Goal: Information Seeking & Learning: Learn about a topic

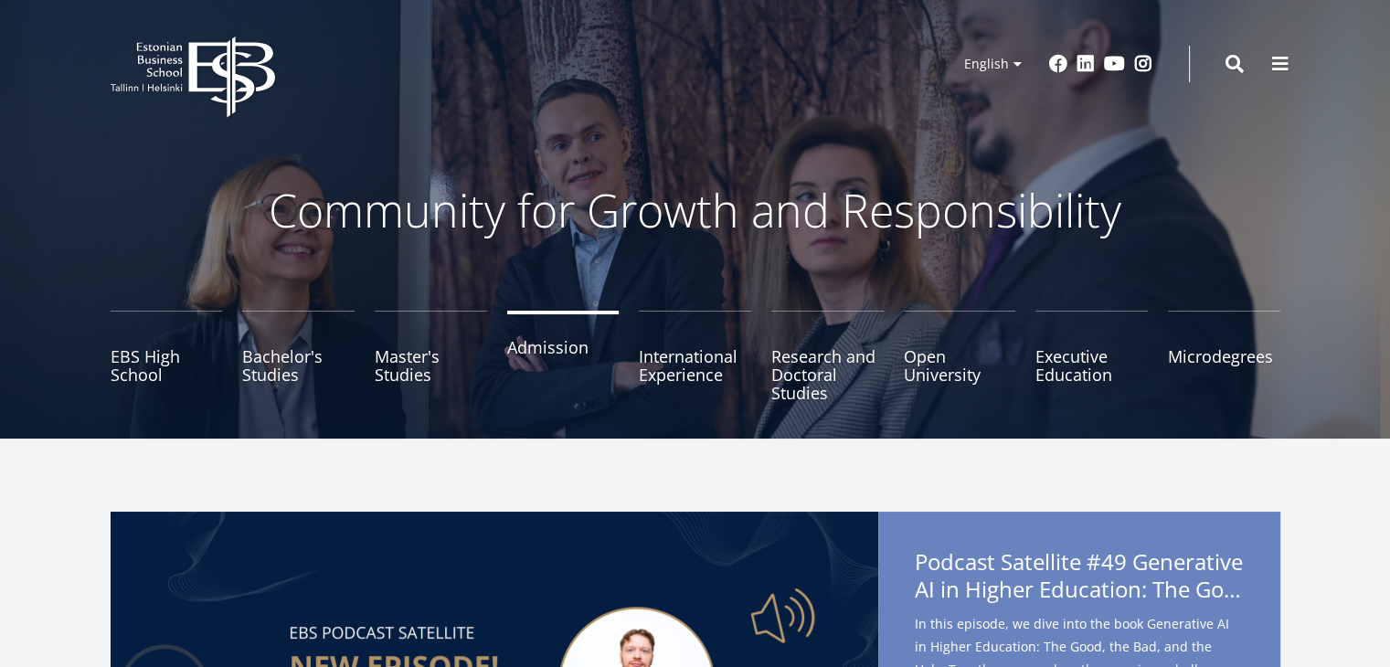
click at [542, 356] on link "Admission" at bounding box center [563, 356] width 112 height 91
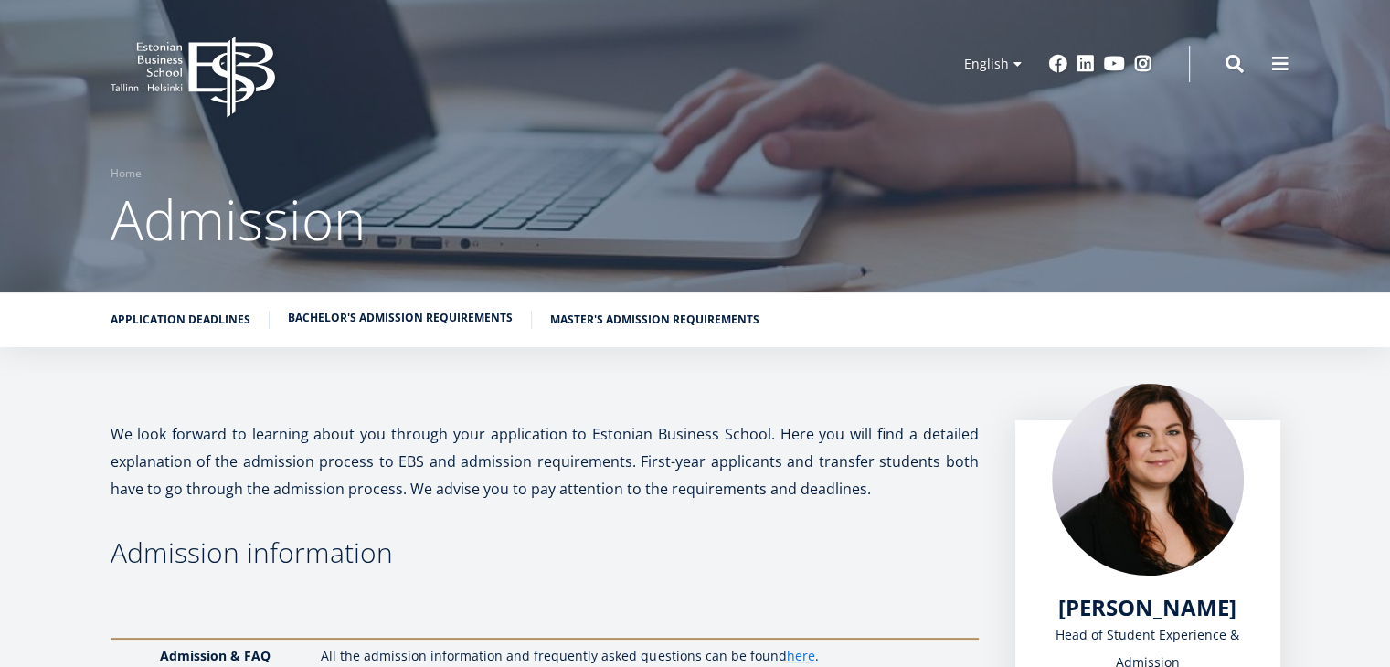
click at [435, 315] on link "Bachelor's admission requirements" at bounding box center [400, 318] width 225 height 18
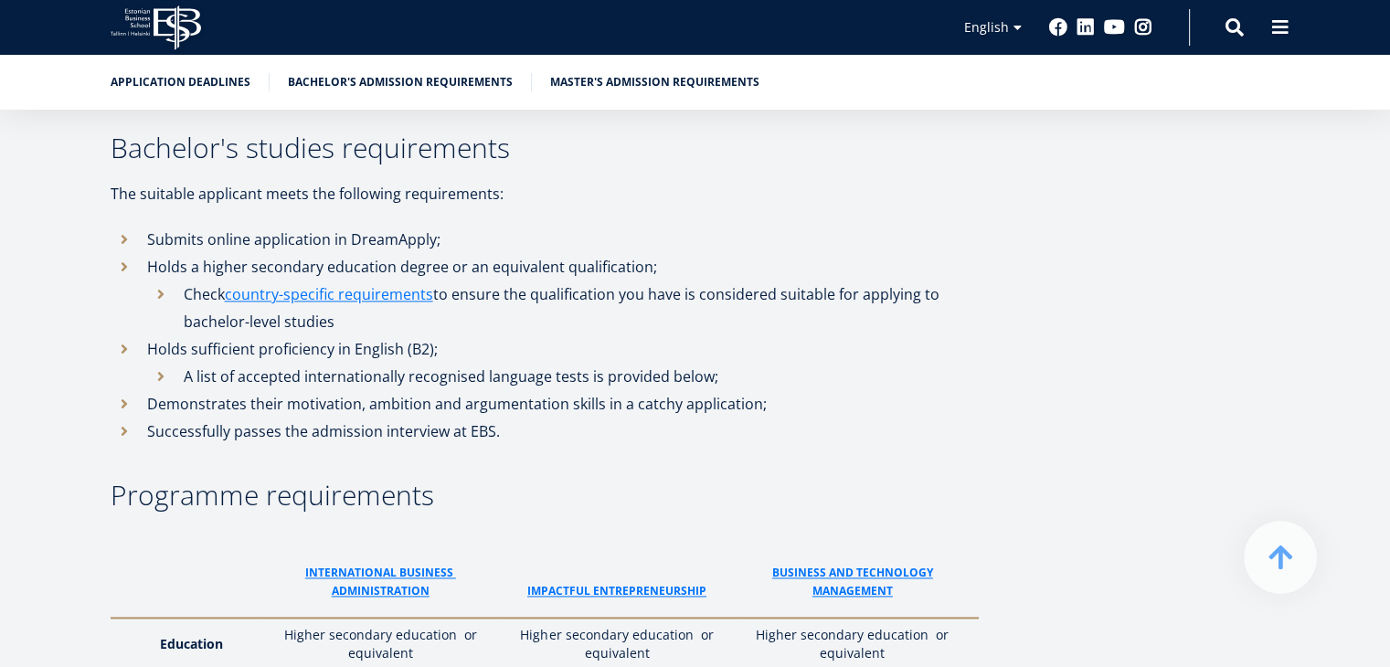
scroll to position [2306, 0]
click at [585, 581] on link "ImPACTFUL ENTREPRENEURSHIP" at bounding box center [616, 590] width 179 height 18
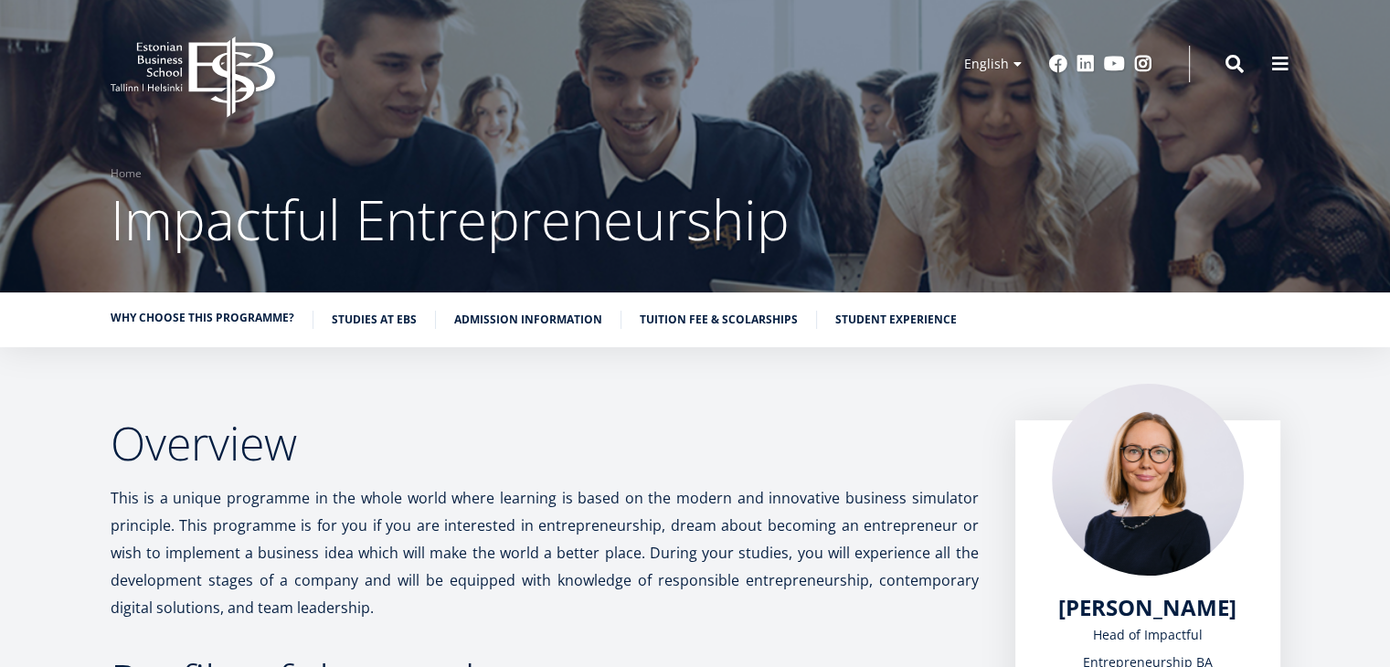
click at [245, 317] on link "Why choose this programme?" at bounding box center [203, 318] width 184 height 18
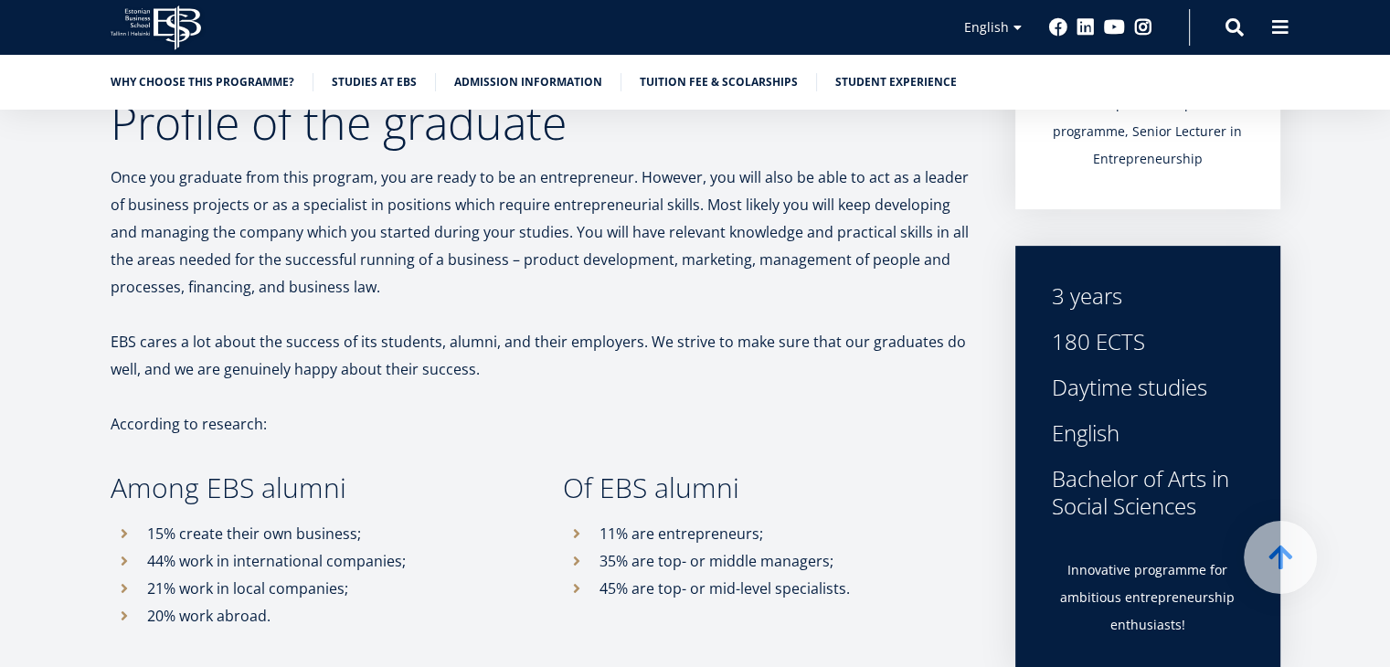
scroll to position [583, 0]
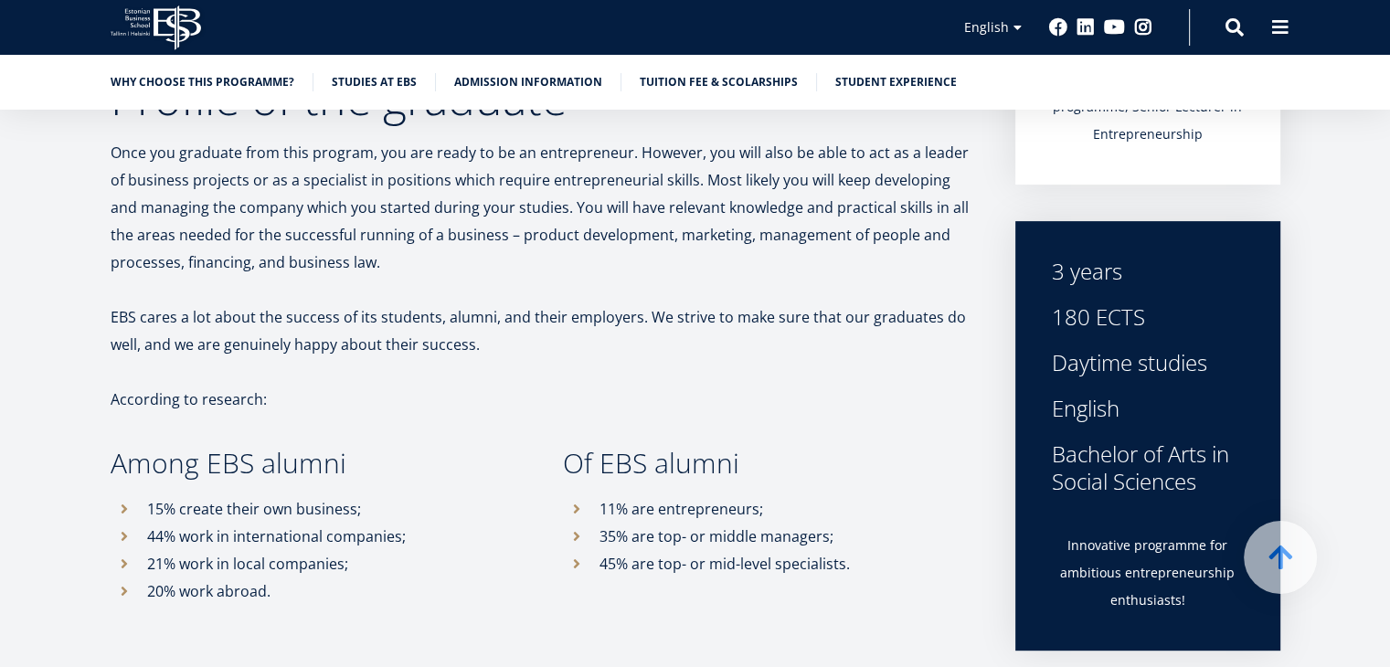
click at [458, 342] on p "EBS cares a lot about the success of its students, alumni, and their employers.…" at bounding box center [545, 330] width 868 height 55
click at [571, 358] on p at bounding box center [545, 371] width 868 height 27
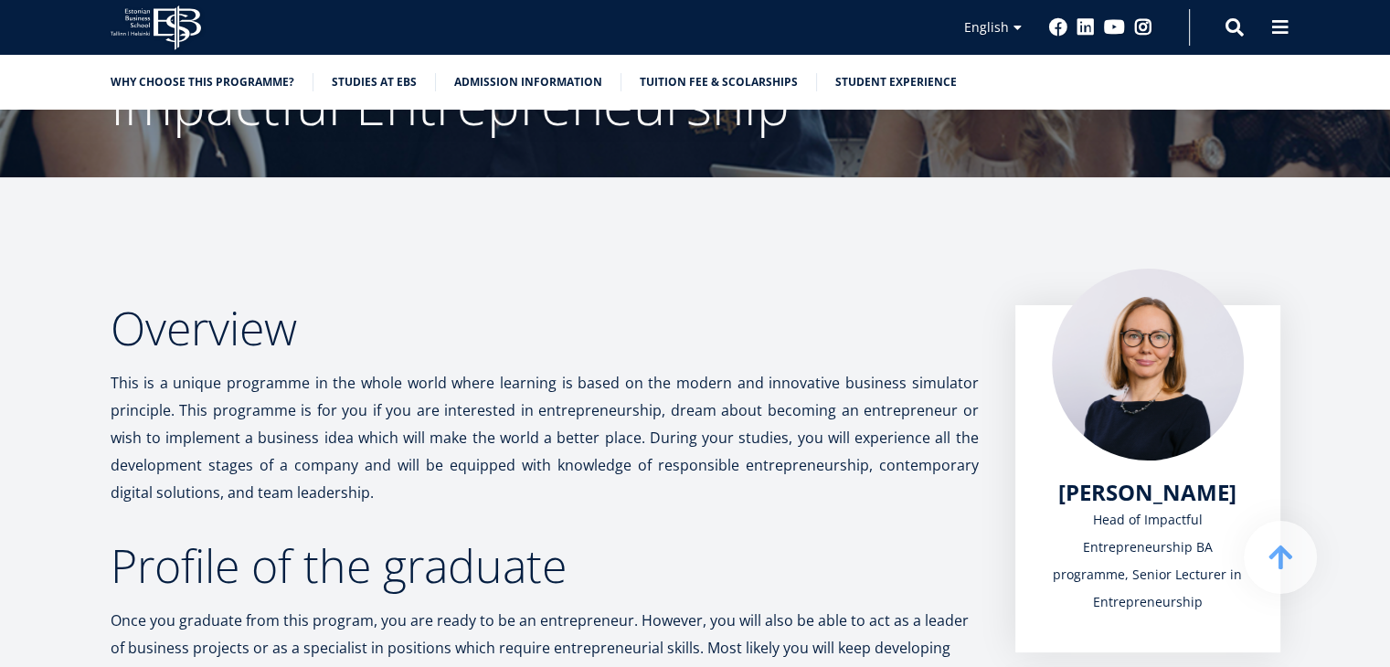
scroll to position [0, 0]
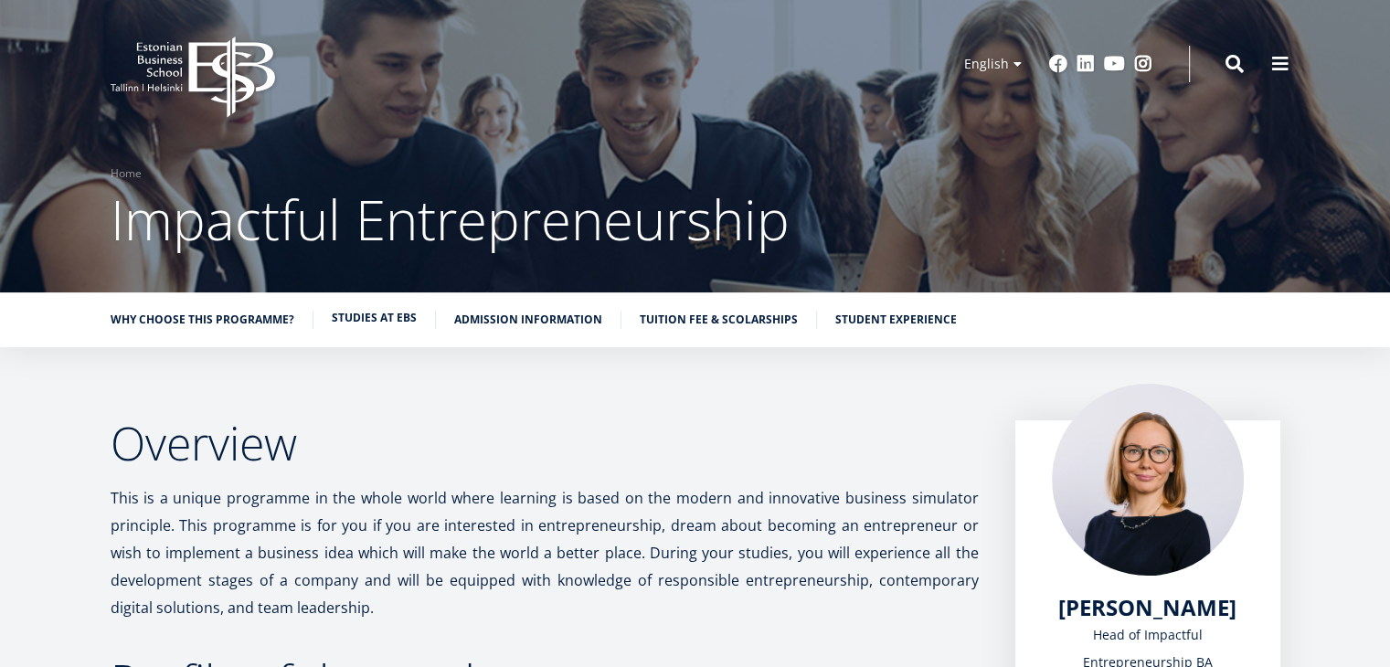
click at [358, 322] on link "Studies at EBS" at bounding box center [374, 318] width 85 height 18
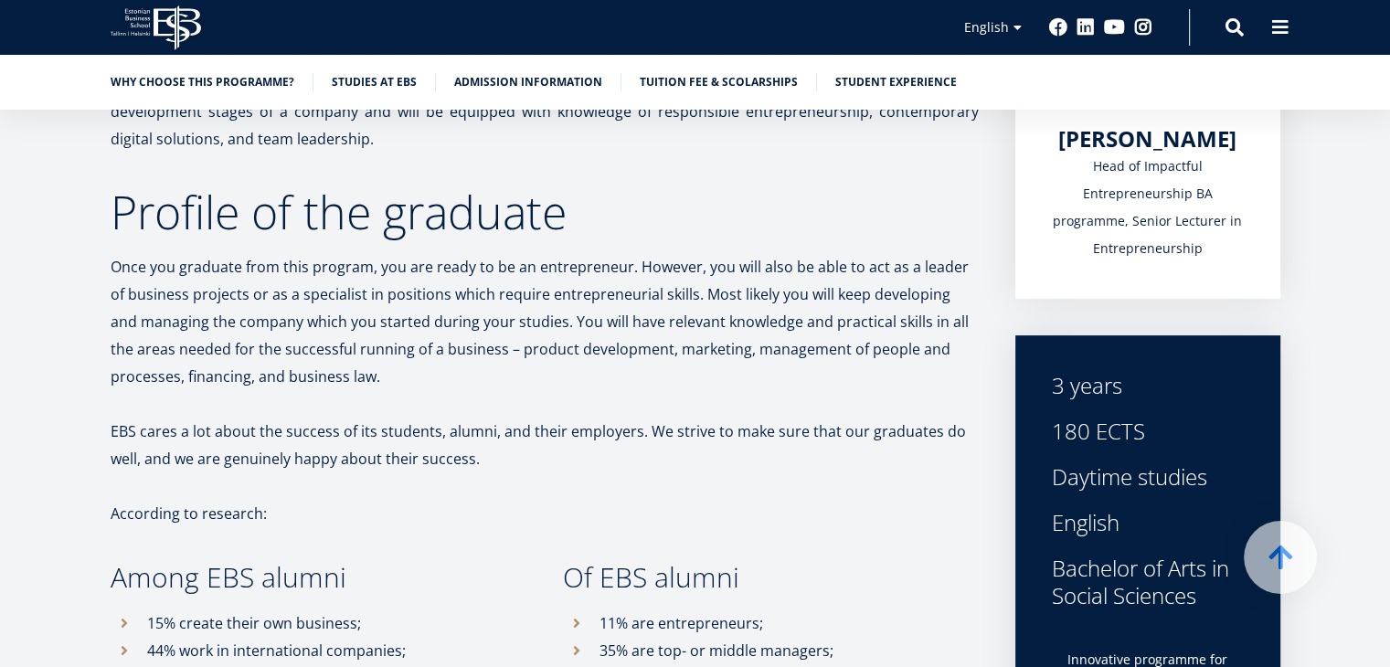
scroll to position [318, 0]
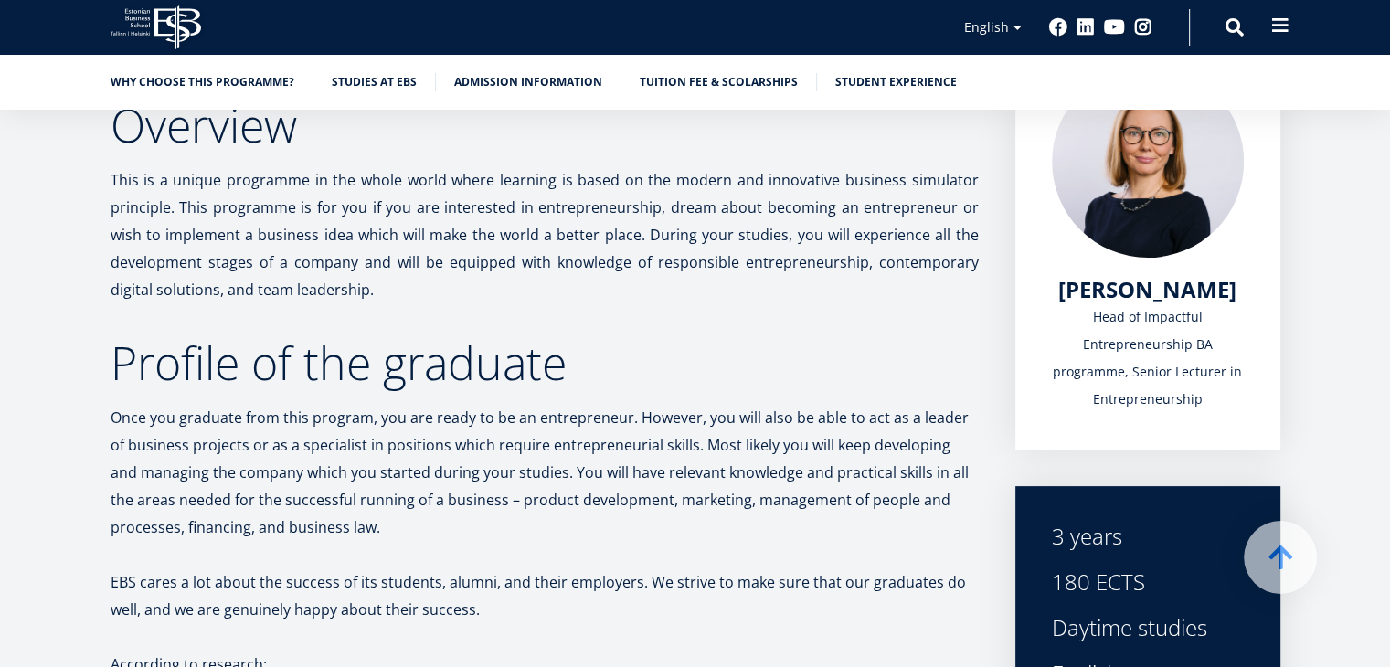
click at [1279, 32] on span at bounding box center [1280, 25] width 18 height 18
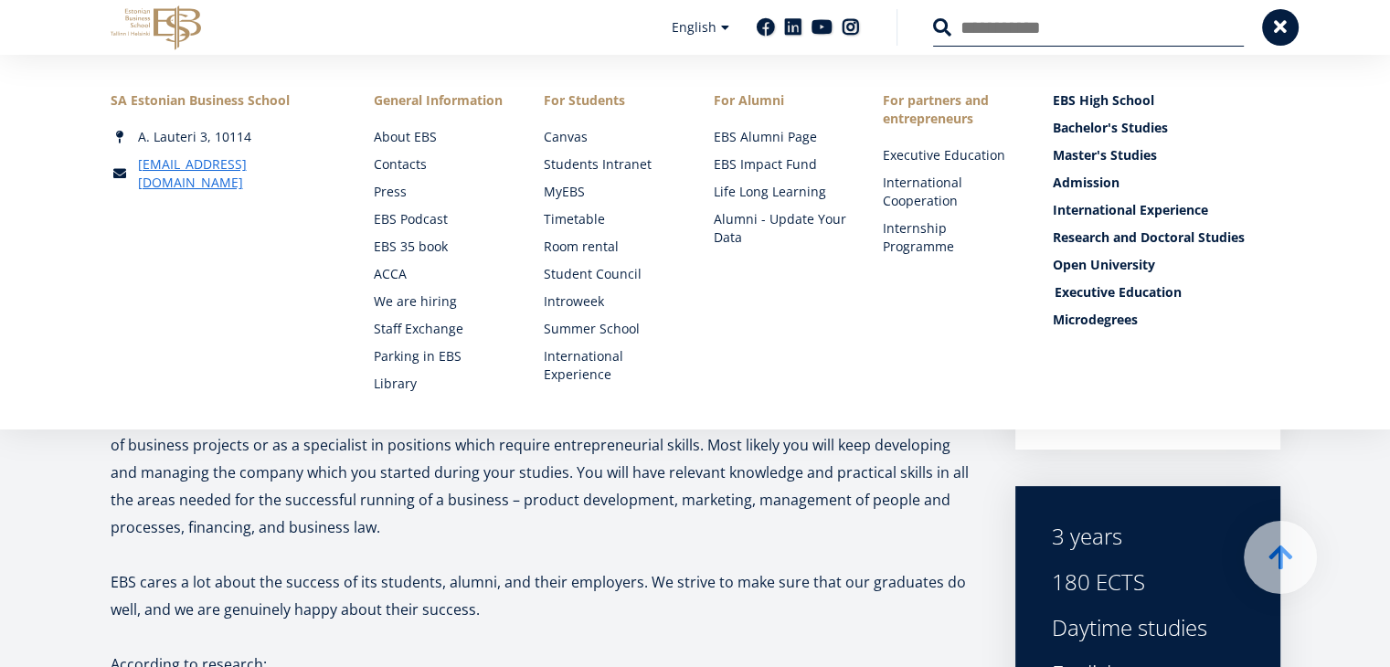
click at [1115, 296] on link "Executive Education" at bounding box center [1167, 292] width 227 height 18
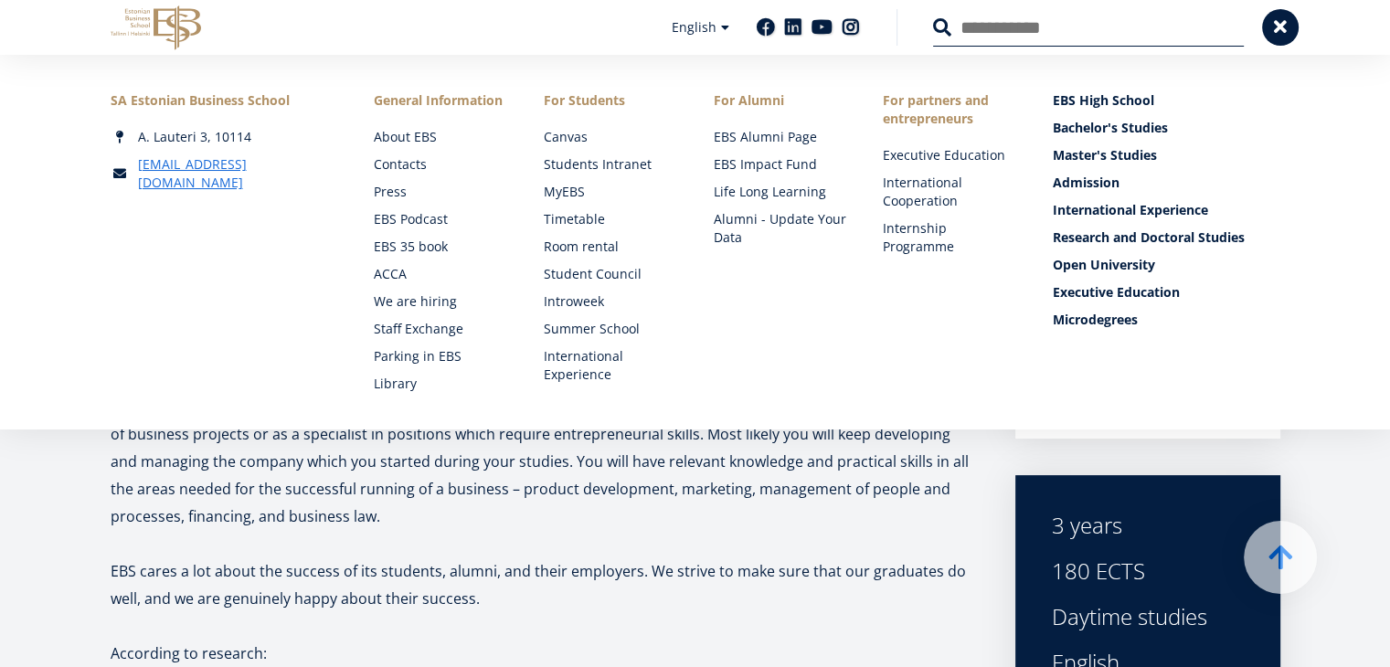
scroll to position [0, 0]
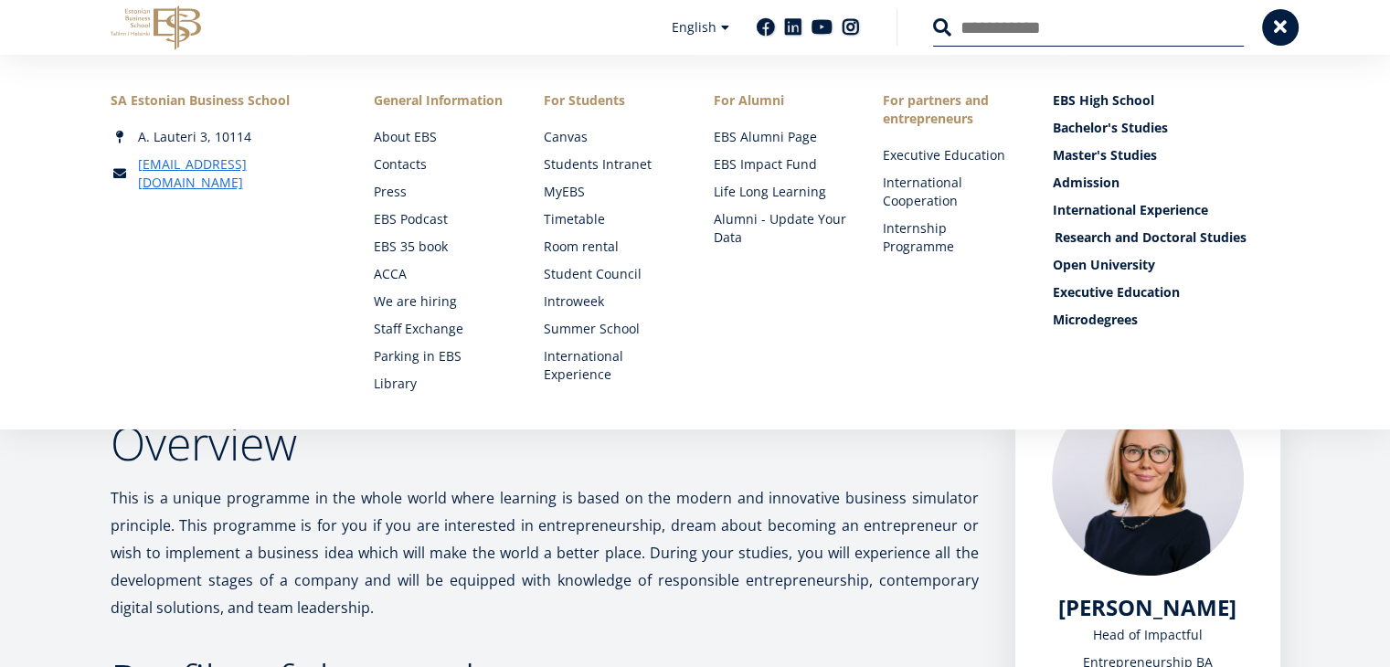
click at [1105, 237] on link "Research and Doctoral Studies" at bounding box center [1167, 237] width 227 height 18
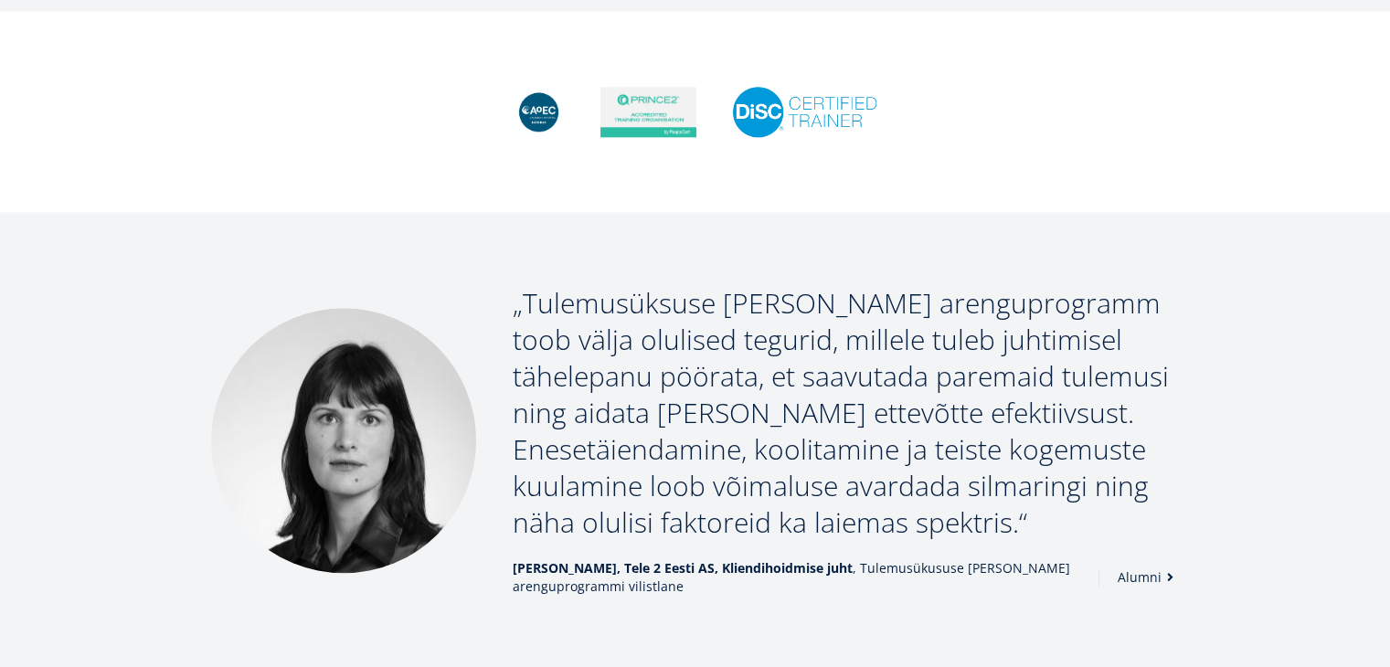
scroll to position [2209, 0]
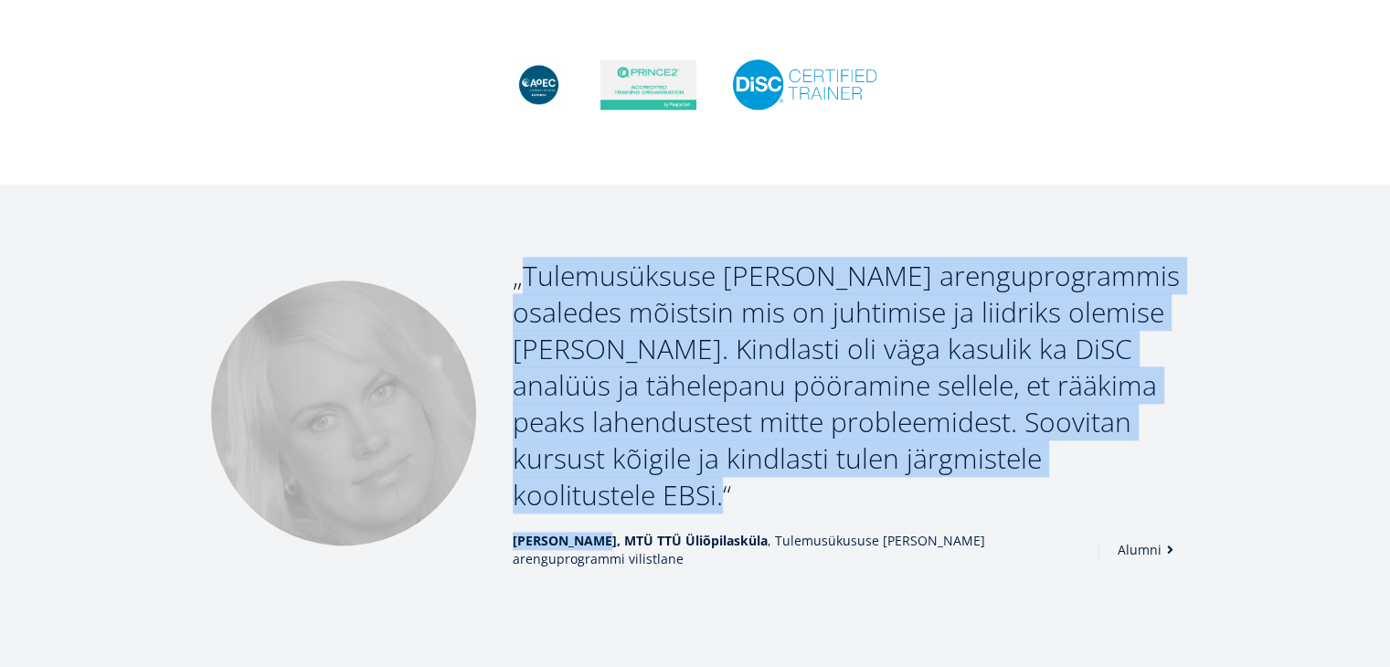
drag, startPoint x: 511, startPoint y: 454, endPoint x: 594, endPoint y: 443, distance: 83.9
click at [594, 185] on div "Executive MBA programmi suurim väärtus on praktilisus – erinevate õppetsüklite…" at bounding box center [695, 185] width 1390 height 0
copy div "Kristi Kippa, Tele 2 Eesti AS, Kliendihoidmise juht , Tulemusükususe juhi areng…"
click at [1119, 541] on link "Alumni" at bounding box center [1150, 550] width 62 height 18
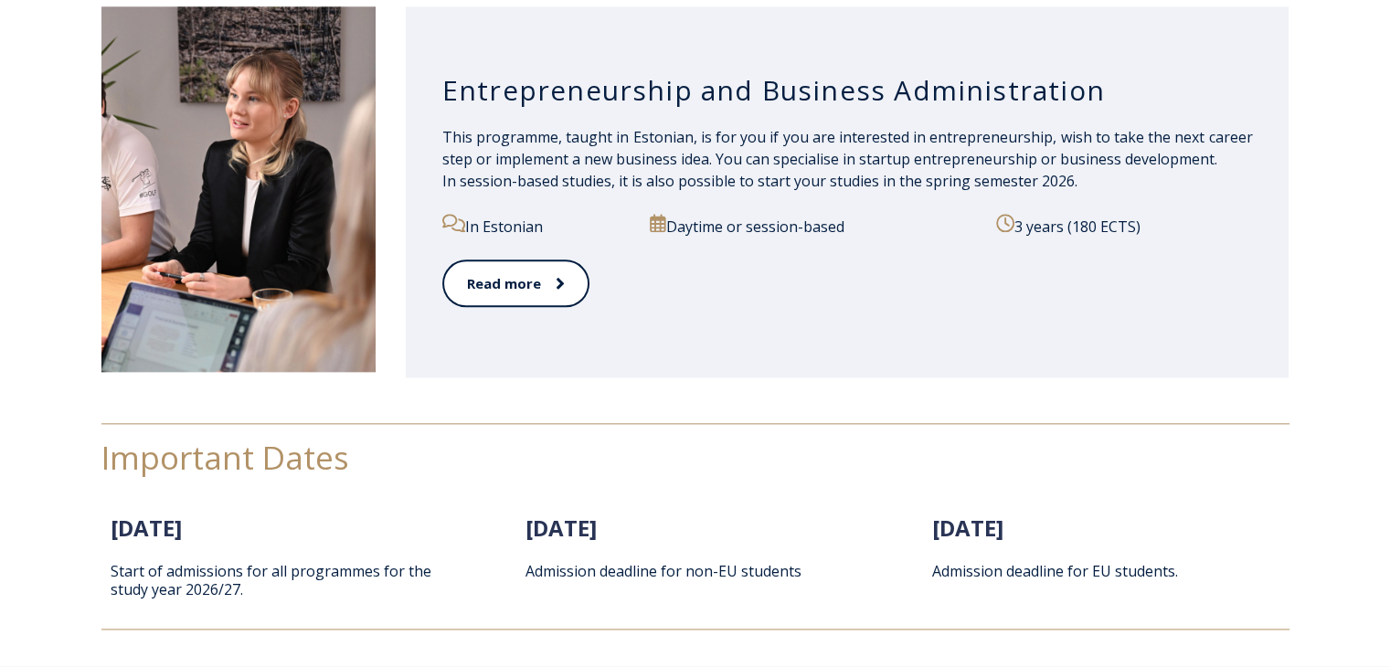
scroll to position [2089, 0]
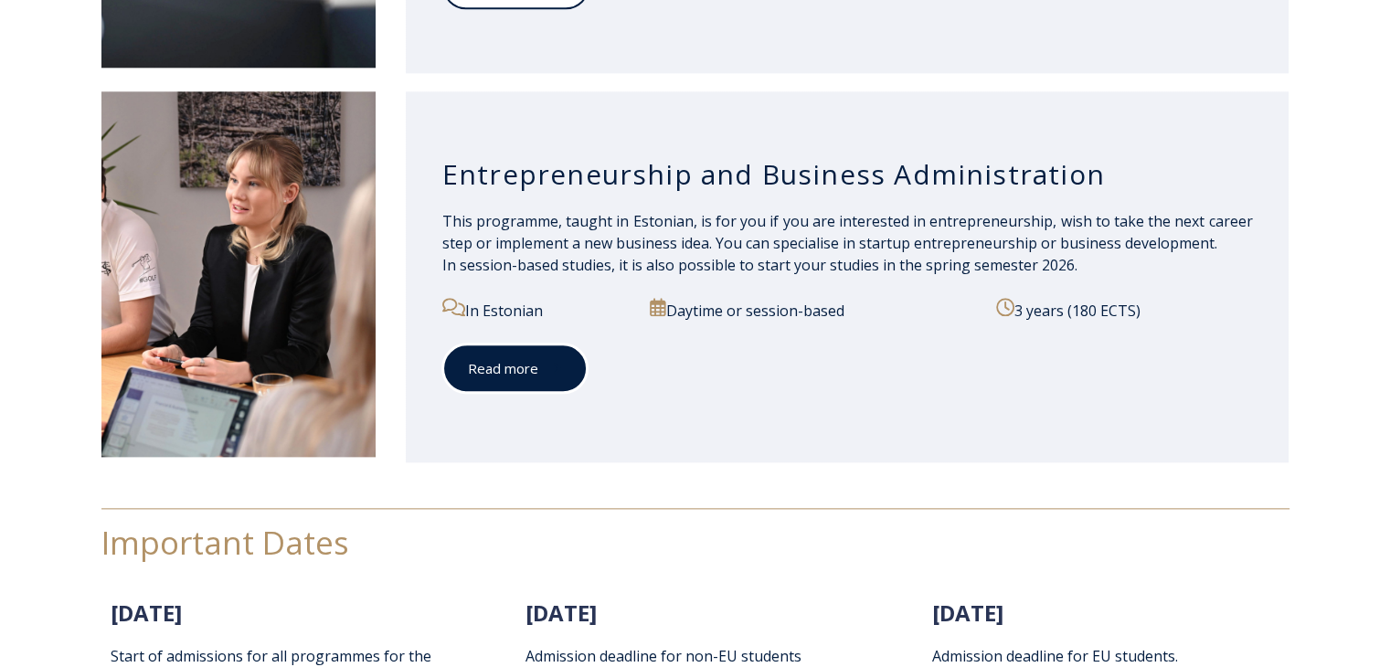
click at [533, 385] on link "Read more" at bounding box center [514, 369] width 145 height 50
